Goal: Check status

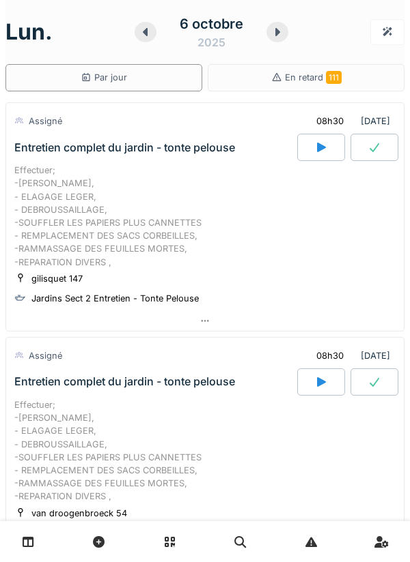
click at [276, 32] on icon at bounding box center [277, 32] width 5 height 8
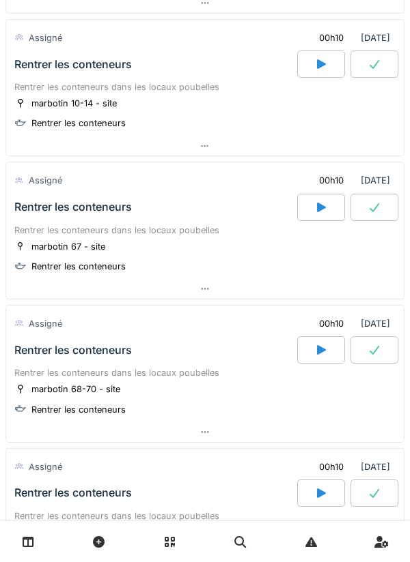
scroll to position [3571, 0]
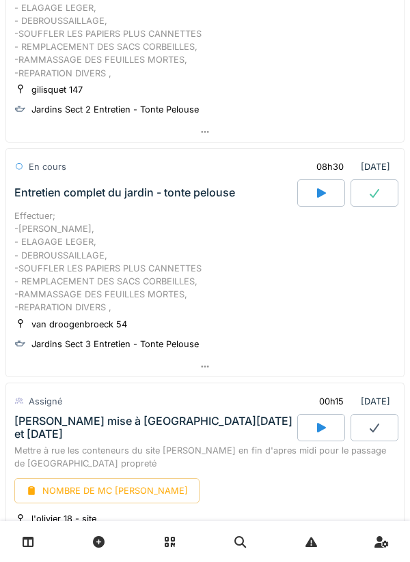
scroll to position [188, 0]
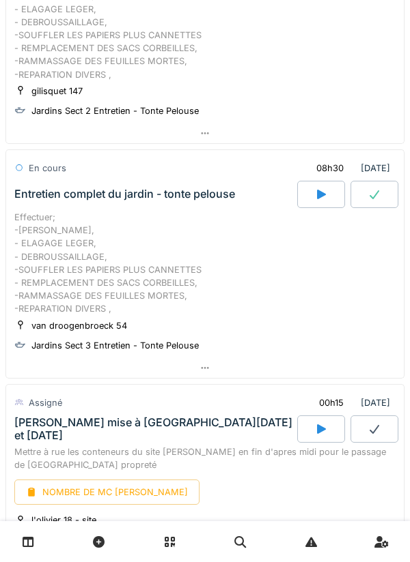
click at [318, 189] on icon at bounding box center [321, 194] width 14 height 11
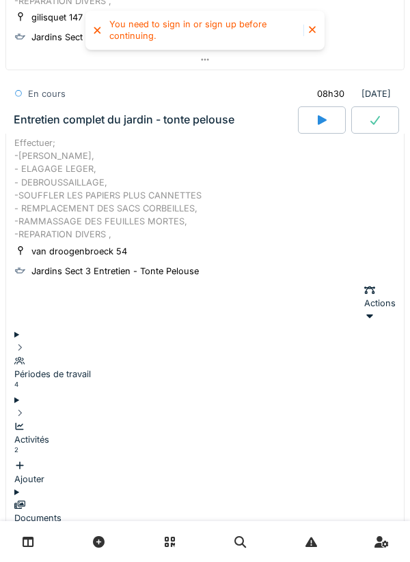
scroll to position [283, 0]
